Goal: Task Accomplishment & Management: Use online tool/utility

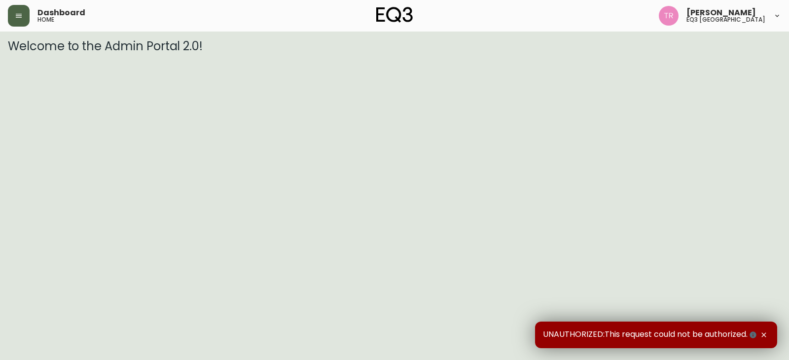
click at [14, 13] on button "button" at bounding box center [19, 16] width 22 height 22
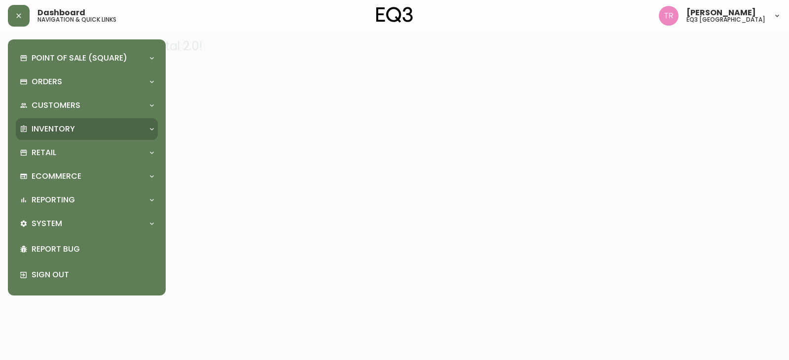
click at [62, 130] on p "Inventory" at bounding box center [53, 129] width 43 height 11
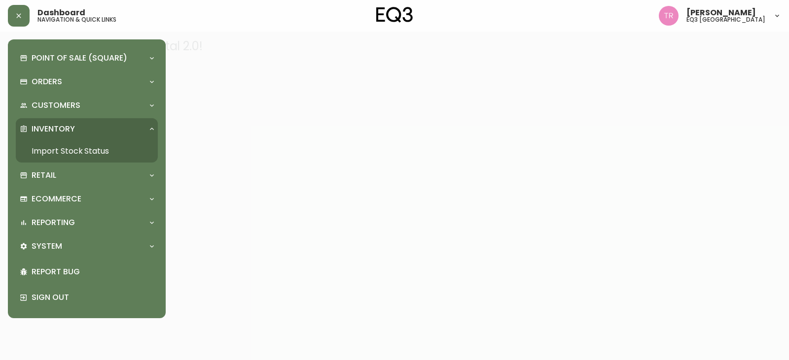
click at [75, 148] on link "Import Stock Status" at bounding box center [87, 151] width 142 height 23
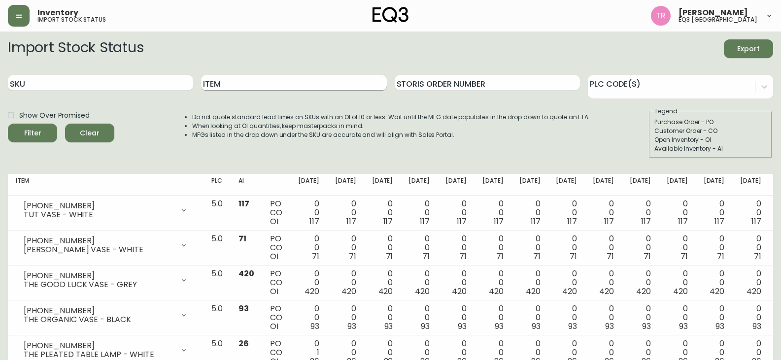
click at [240, 83] on input "Item" at bounding box center [293, 83] width 185 height 16
click at [32, 130] on icon "submit" at bounding box center [29, 132] width 10 height 10
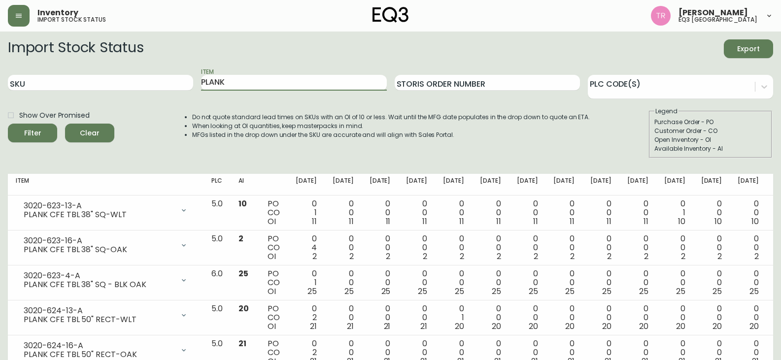
drag, startPoint x: 242, startPoint y: 85, endPoint x: 0, endPoint y: 82, distance: 242.1
type input "HORIZON"
click at [26, 138] on div "Filter" at bounding box center [32, 133] width 17 height 12
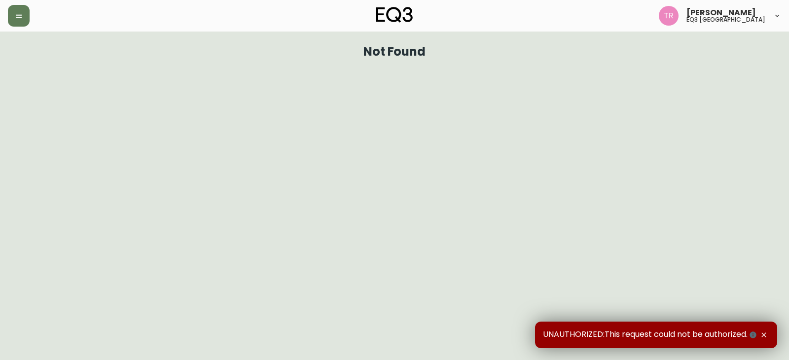
click at [411, 56] on h1 "Not Found" at bounding box center [394, 51] width 63 height 9
